Goal: Task Accomplishment & Management: Use online tool/utility

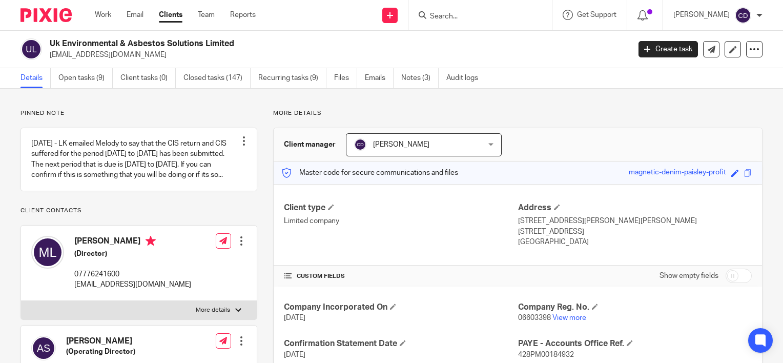
click at [462, 10] on form at bounding box center [483, 15] width 109 height 13
click at [464, 15] on input "Search" at bounding box center [475, 16] width 92 height 9
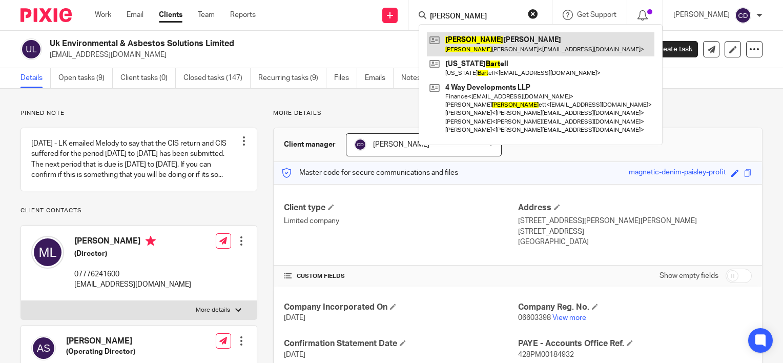
type input "barb"
click at [474, 41] on link at bounding box center [541, 44] width 228 height 24
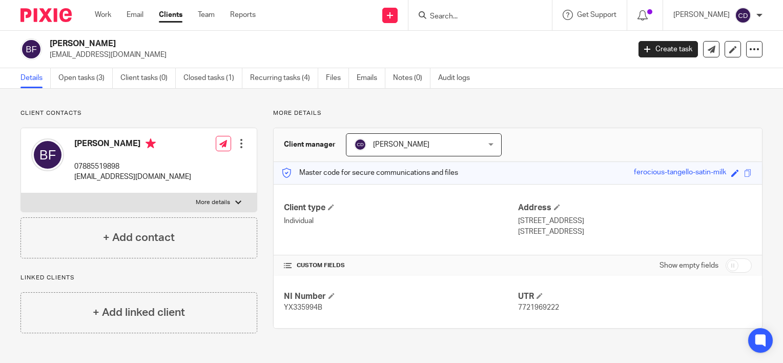
click at [72, 89] on div "Client contacts Barbara Fisher 07885519898 bfisher1133@btinternet.com Edit cont…" at bounding box center [391, 221] width 783 height 265
click at [85, 83] on link "Open tasks (3)" at bounding box center [85, 78] width 54 height 20
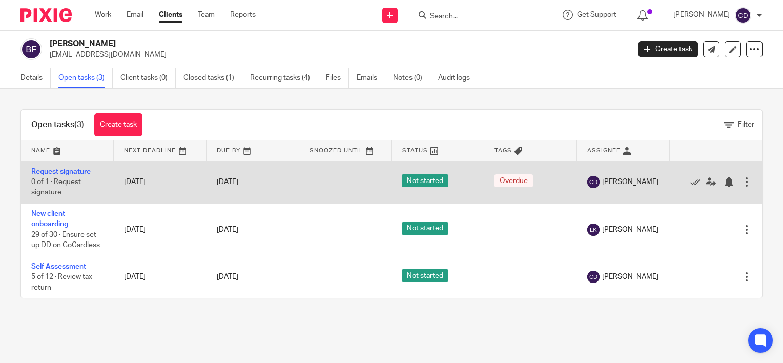
click at [742, 182] on div at bounding box center [747, 182] width 10 height 10
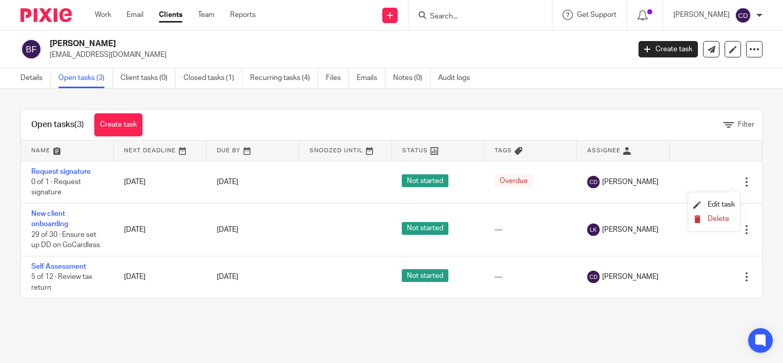
click at [708, 218] on span "Delete" at bounding box center [719, 218] width 22 height 7
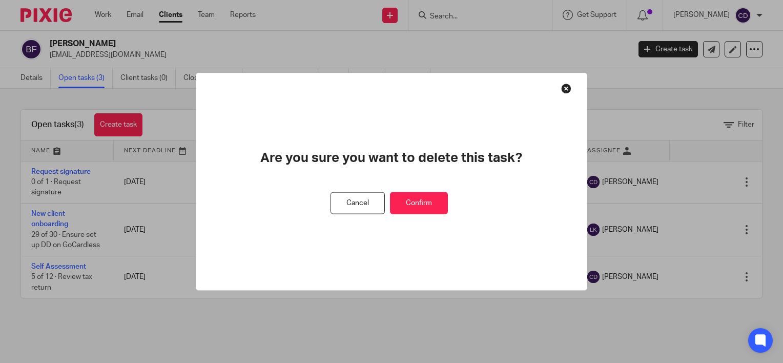
click at [437, 201] on button "Confirm" at bounding box center [419, 203] width 58 height 22
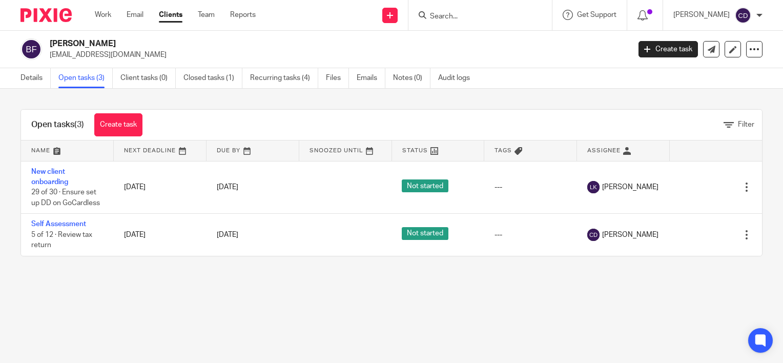
click at [409, 13] on div "Send new email Create task Add client Request signature" at bounding box center [390, 15] width 36 height 30
click at [393, 16] on icon at bounding box center [390, 15] width 6 height 6
click at [419, 94] on link "Request signature" at bounding box center [404, 93] width 72 height 15
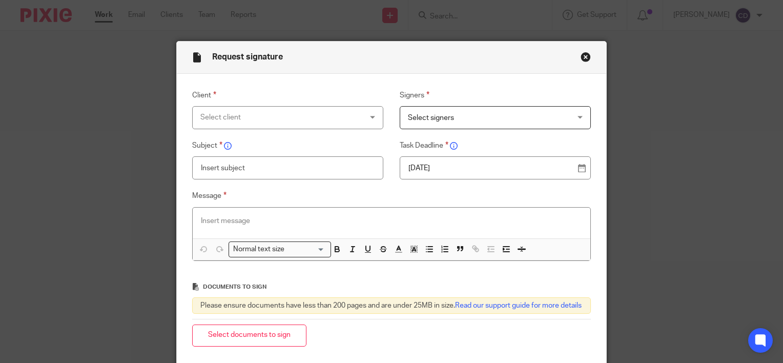
click at [294, 117] on div "Select client" at bounding box center [273, 118] width 146 height 22
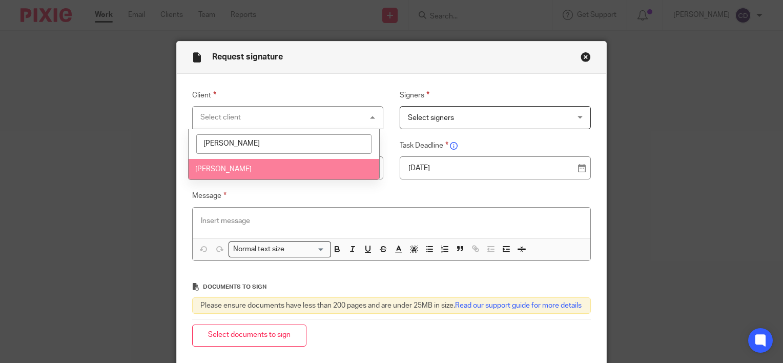
type input "barb"
click at [278, 169] on li "[PERSON_NAME]" at bounding box center [284, 169] width 191 height 21
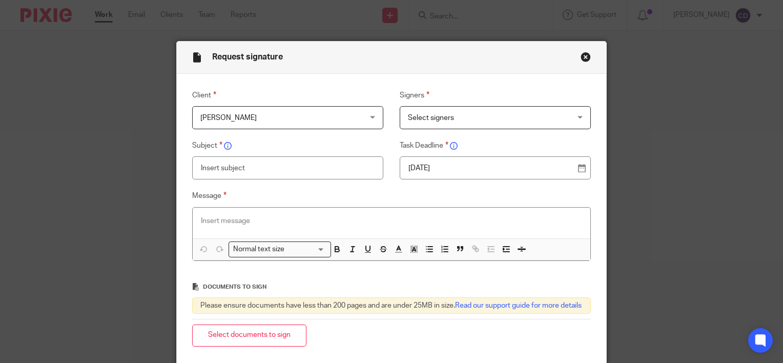
click at [479, 112] on span "Select signers" at bounding box center [481, 118] width 146 height 22
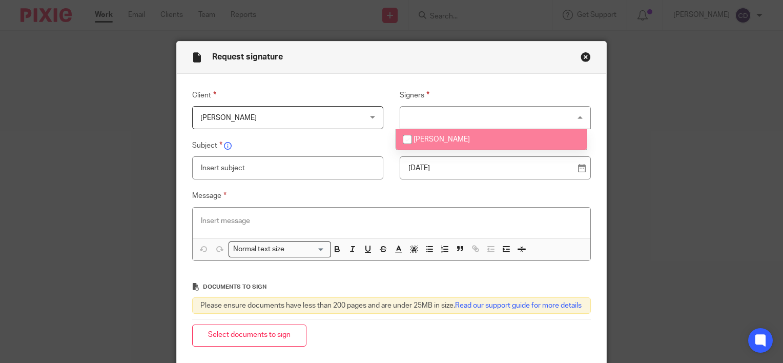
click at [433, 139] on span "[PERSON_NAME]" at bounding box center [442, 139] width 56 height 7
checkbox input "true"
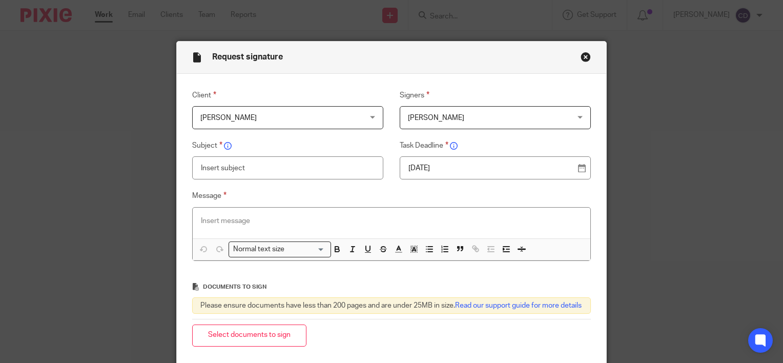
click at [299, 162] on input "text" at bounding box center [288, 167] width 192 height 23
type input "2024-25 Self Assessment Tax Return"
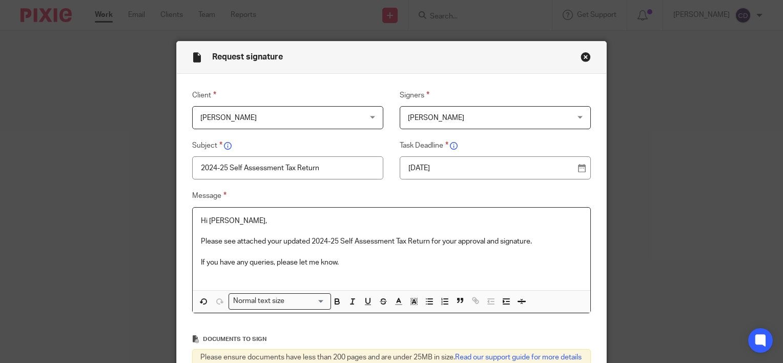
click at [219, 218] on p "Hi Barabara," at bounding box center [391, 221] width 381 height 10
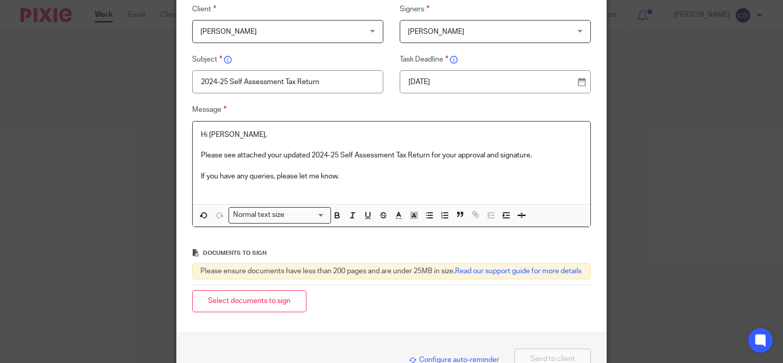
scroll to position [103, 0]
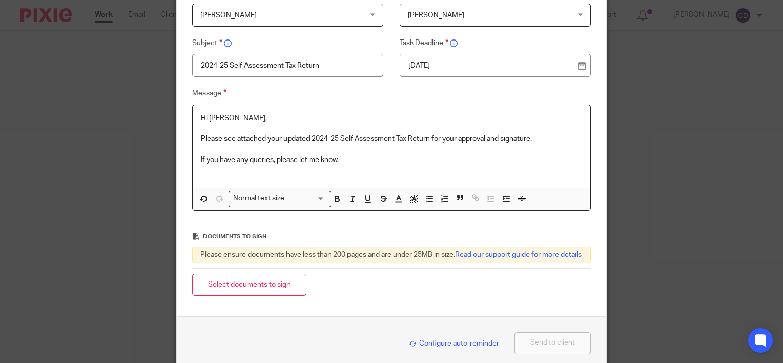
click at [258, 174] on p at bounding box center [391, 170] width 381 height 10
click at [248, 295] on button "Select documents to sign" at bounding box center [249, 285] width 114 height 22
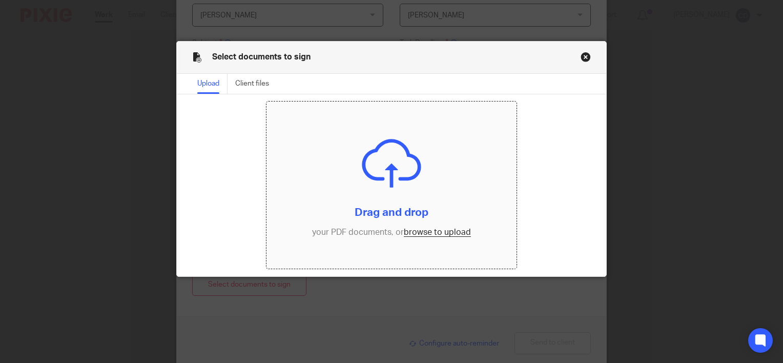
click at [422, 236] on input "file" at bounding box center [392, 185] width 250 height 167
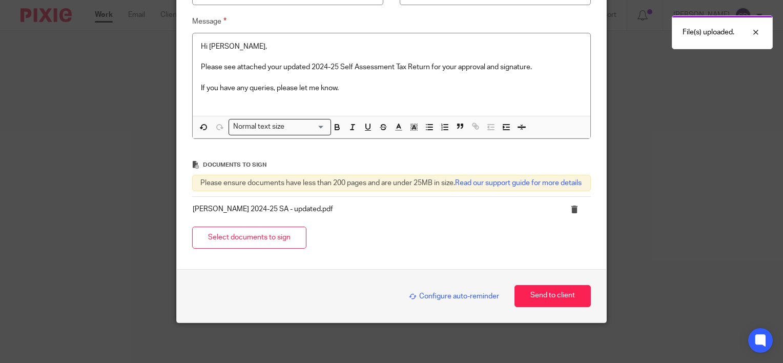
scroll to position [184, 0]
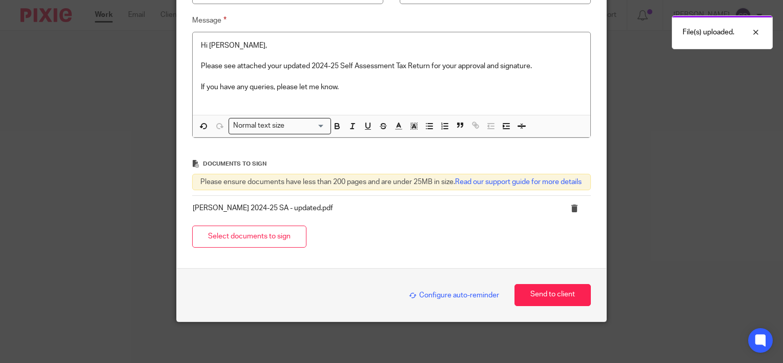
click at [541, 283] on div "Configure auto-reminder Send to client" at bounding box center [392, 294] width 430 height 53
click at [545, 293] on button "Send to client" at bounding box center [553, 295] width 76 height 22
